Goal: Task Accomplishment & Management: Complete application form

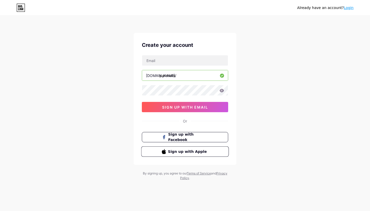
click at [181, 154] on button "Sign up with Apple" at bounding box center [185, 151] width 88 height 11
click at [166, 61] on input "text" at bounding box center [185, 60] width 86 height 10
click at [165, 153] on icon at bounding box center [164, 152] width 4 height 4
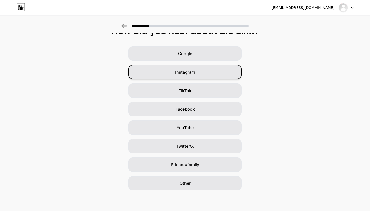
scroll to position [11, 0]
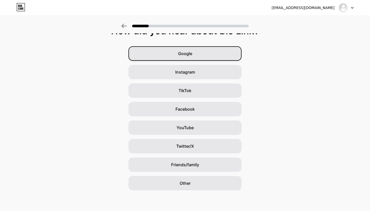
click at [199, 53] on div "Google" at bounding box center [184, 53] width 113 height 14
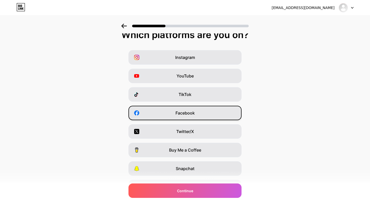
scroll to position [6, 0]
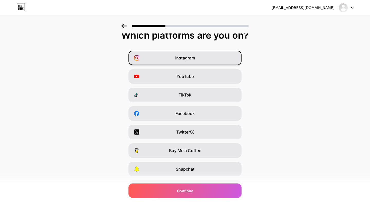
click at [196, 61] on div "Instagram" at bounding box center [184, 58] width 113 height 14
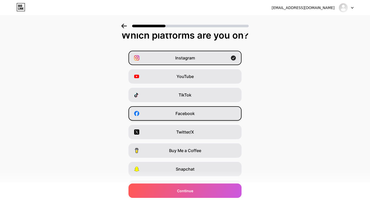
click at [191, 114] on span "Facebook" at bounding box center [184, 113] width 19 height 6
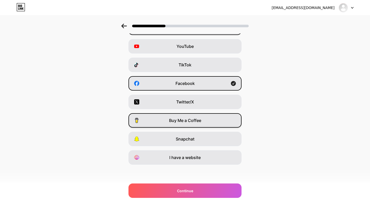
scroll to position [36, 0]
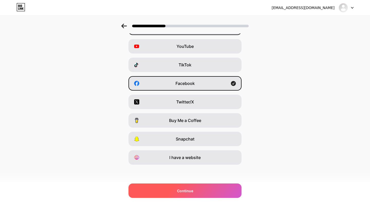
click at [186, 193] on div "Continue" at bounding box center [184, 190] width 113 height 14
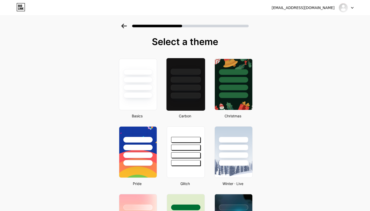
scroll to position [0, 0]
click at [188, 94] on div at bounding box center [186, 95] width 30 height 6
